Goal: Navigation & Orientation: Go to known website

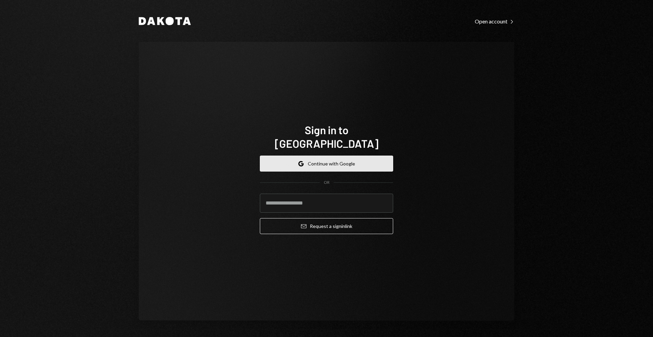
click at [350, 156] on button "Google Continue with Google" at bounding box center [326, 164] width 133 height 16
click at [357, 157] on button "Google Continue with Google" at bounding box center [326, 164] width 133 height 16
